Goal: Information Seeking & Learning: Find specific page/section

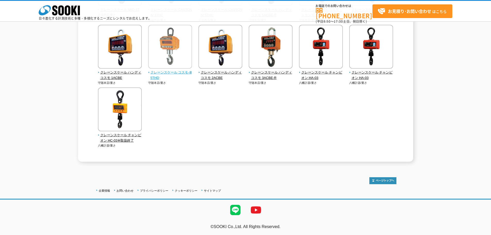
click at [176, 72] on span "クレーンスケール コスモ-Ⅲ5THD" at bounding box center [170, 75] width 44 height 11
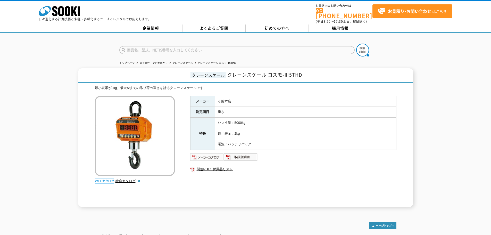
click at [206, 156] on img at bounding box center [207, 157] width 34 height 8
click at [133, 179] on link "総合カタログ" at bounding box center [128, 181] width 25 height 4
click at [287, 44] on form at bounding box center [245, 51] width 253 height 14
click at [285, 46] on input "text" at bounding box center [236, 50] width 235 height 8
type input "ラジオリンク"
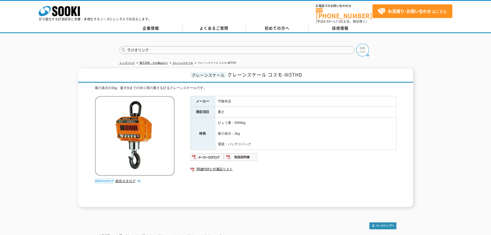
click at [358, 46] on img at bounding box center [362, 50] width 13 height 13
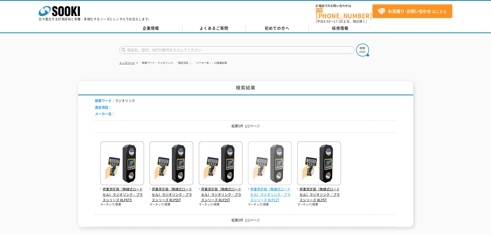
click at [265, 157] on img at bounding box center [270, 163] width 44 height 45
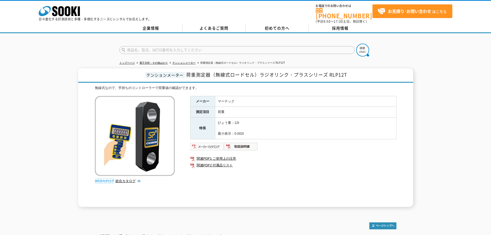
click at [221, 144] on img at bounding box center [207, 146] width 34 height 8
